Goal: Check status: Check status

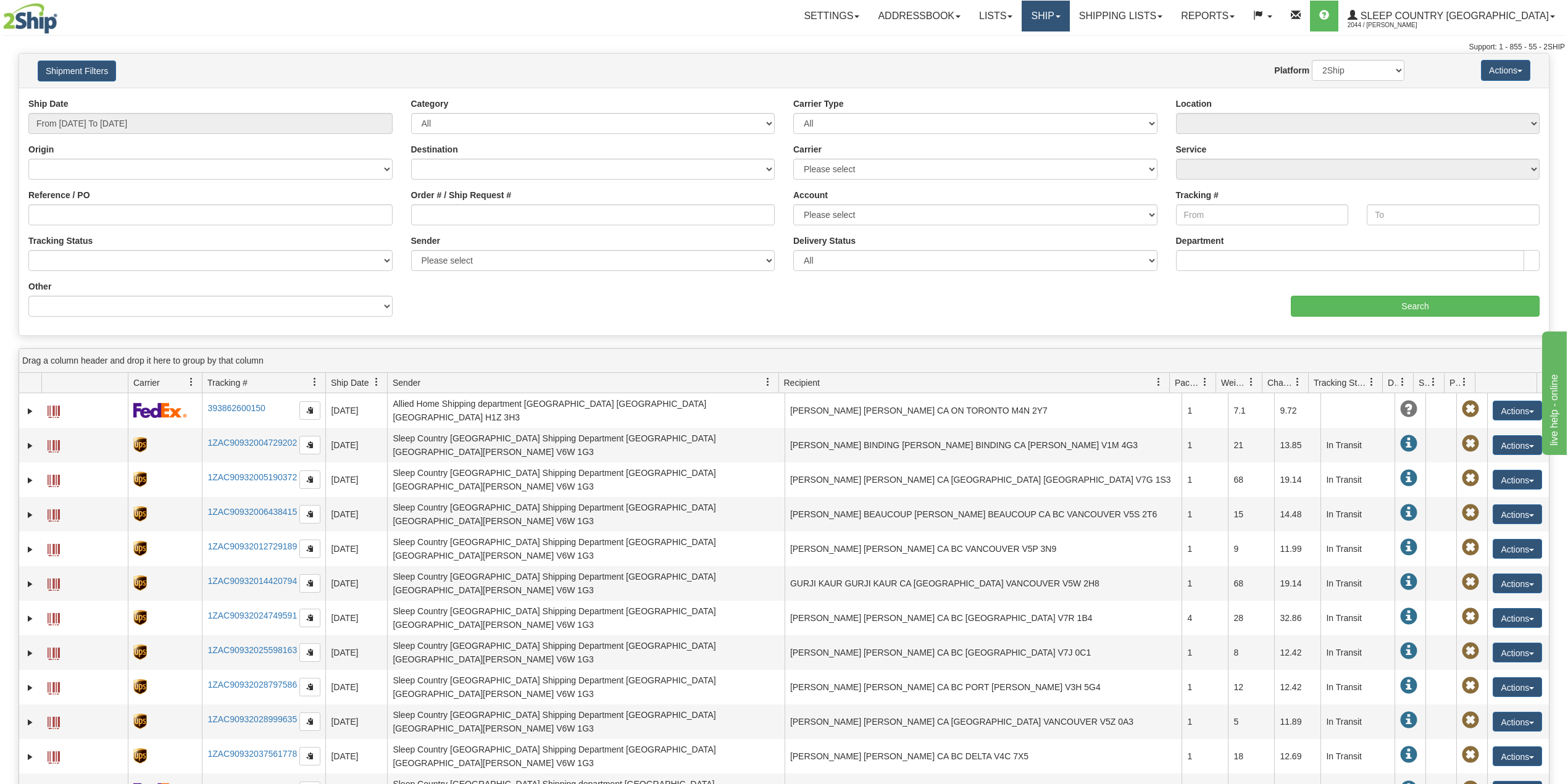
click at [1069, 20] on link "Ship" at bounding box center [1045, 16] width 47 height 31
click at [1057, 60] on span "OnHold / Order Queue" at bounding box center [1013, 60] width 87 height 10
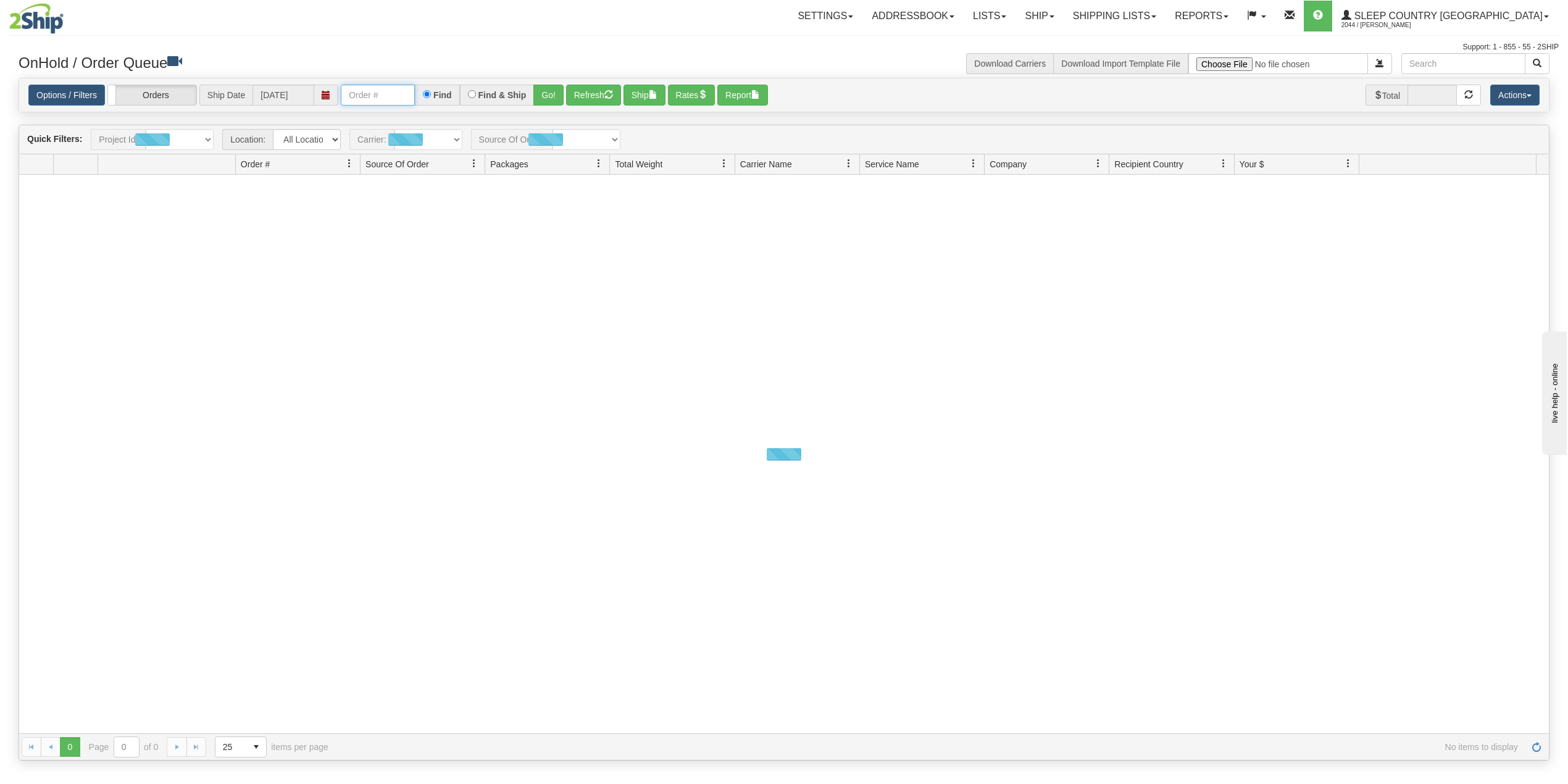
click at [399, 100] on input "text" at bounding box center [378, 95] width 74 height 21
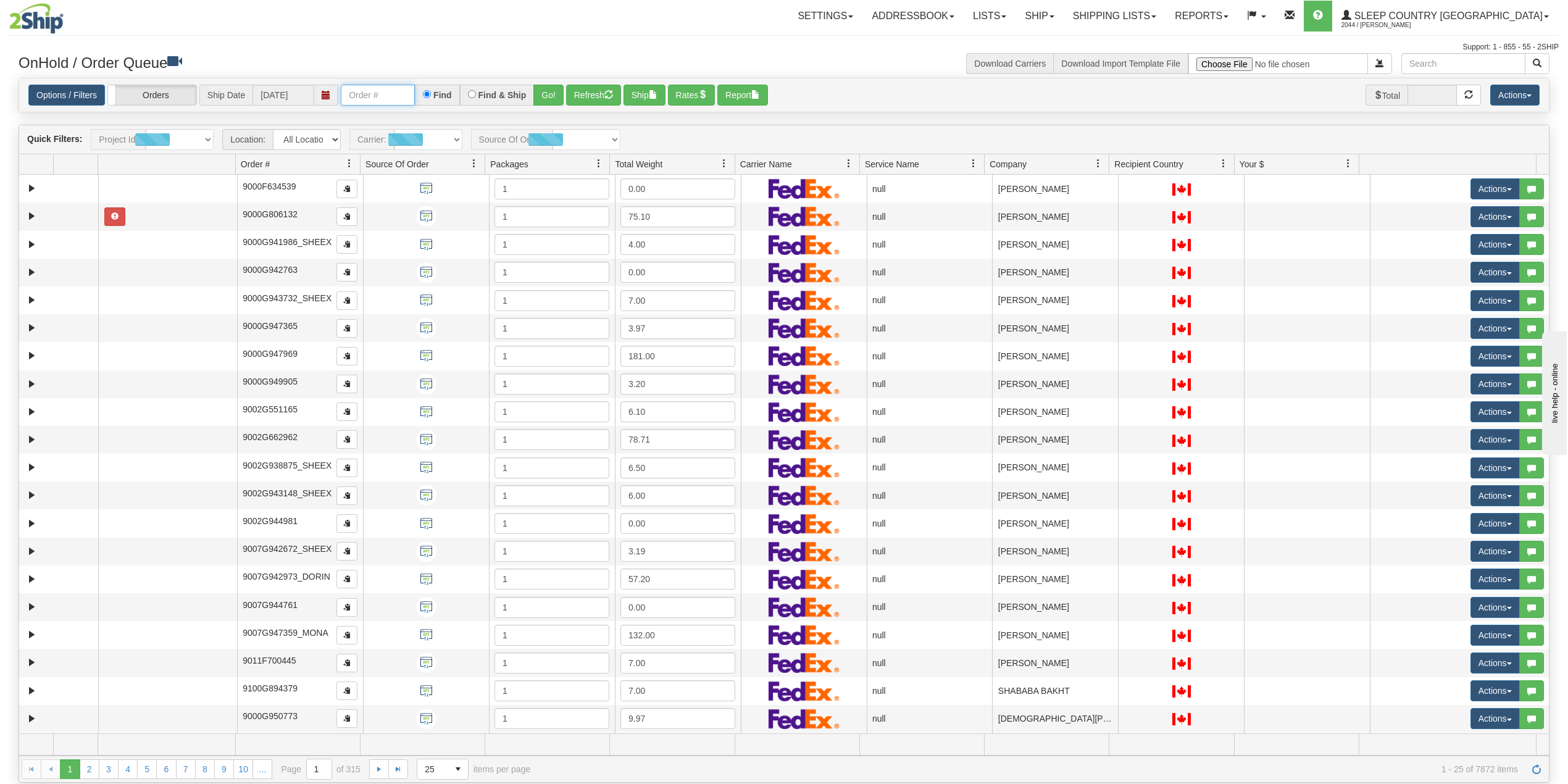
paste input "1059986"
type input "1059986"
click at [550, 94] on button "Go!" at bounding box center [549, 95] width 31 height 21
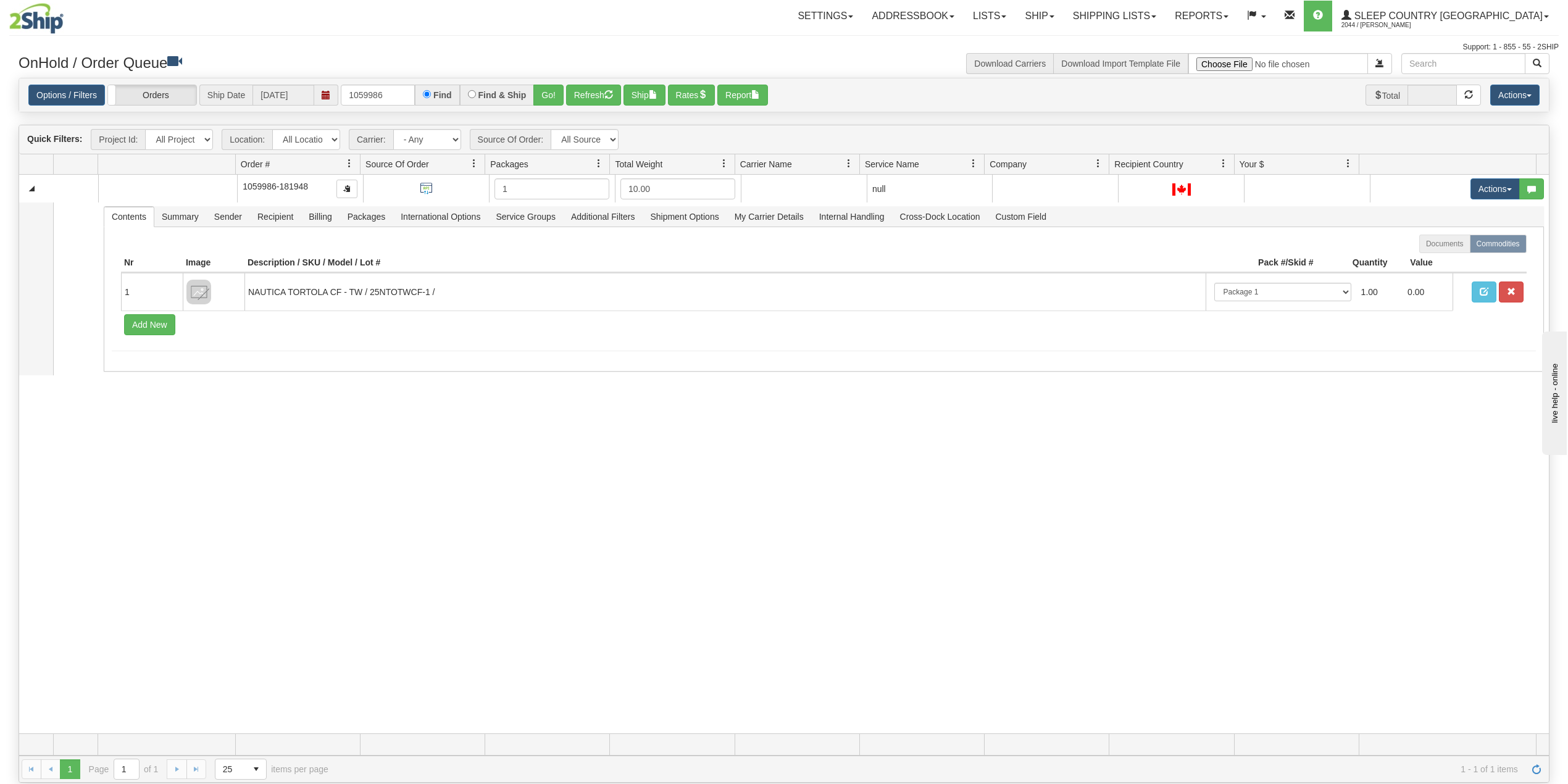
click at [352, 497] on div "31705420 BECO 91320900 0 1059986-181948 1 10.00 null integrate2oracle Beco Indu…" at bounding box center [784, 454] width 1529 height 559
click at [1105, 0] on nav "Toggle navigation Settings Shipping Preferences Fields Preferences New Groups" at bounding box center [918, 16] width 1282 height 32
click at [1063, 14] on link "Ship" at bounding box center [1039, 16] width 47 height 31
